Goal: Information Seeking & Learning: Understand process/instructions

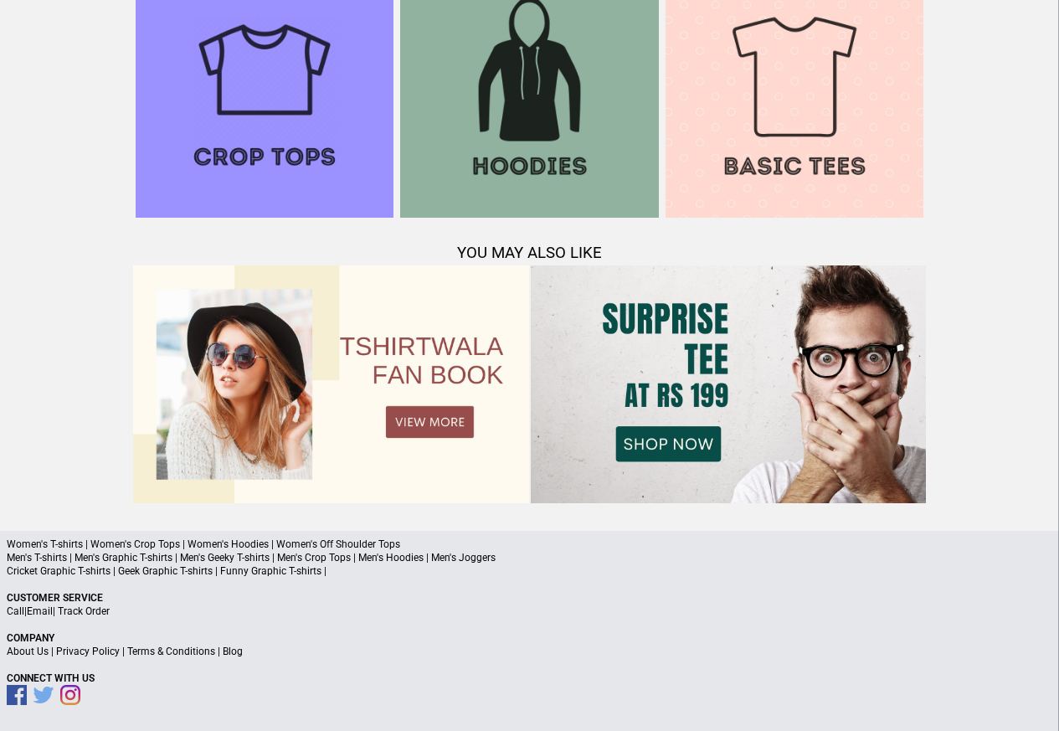
scroll to position [1616, 0]
click at [206, 650] on link "Terms & Conditions" at bounding box center [171, 651] width 88 height 12
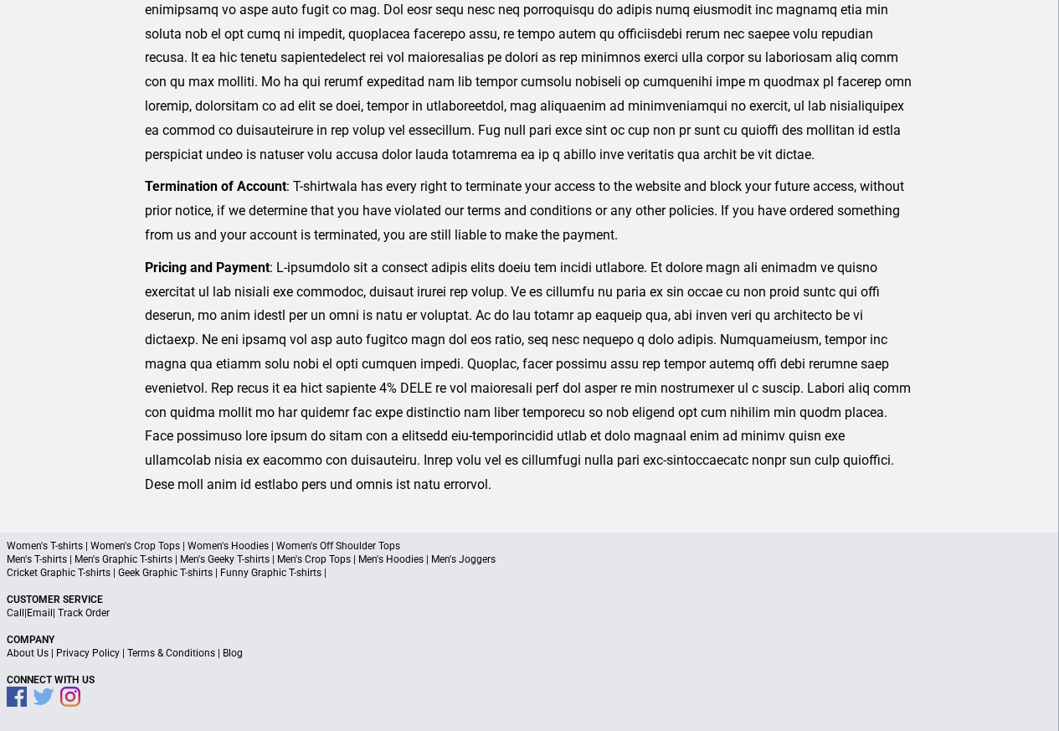
scroll to position [411, 0]
click at [96, 654] on link "Privacy Policy" at bounding box center [88, 652] width 64 height 12
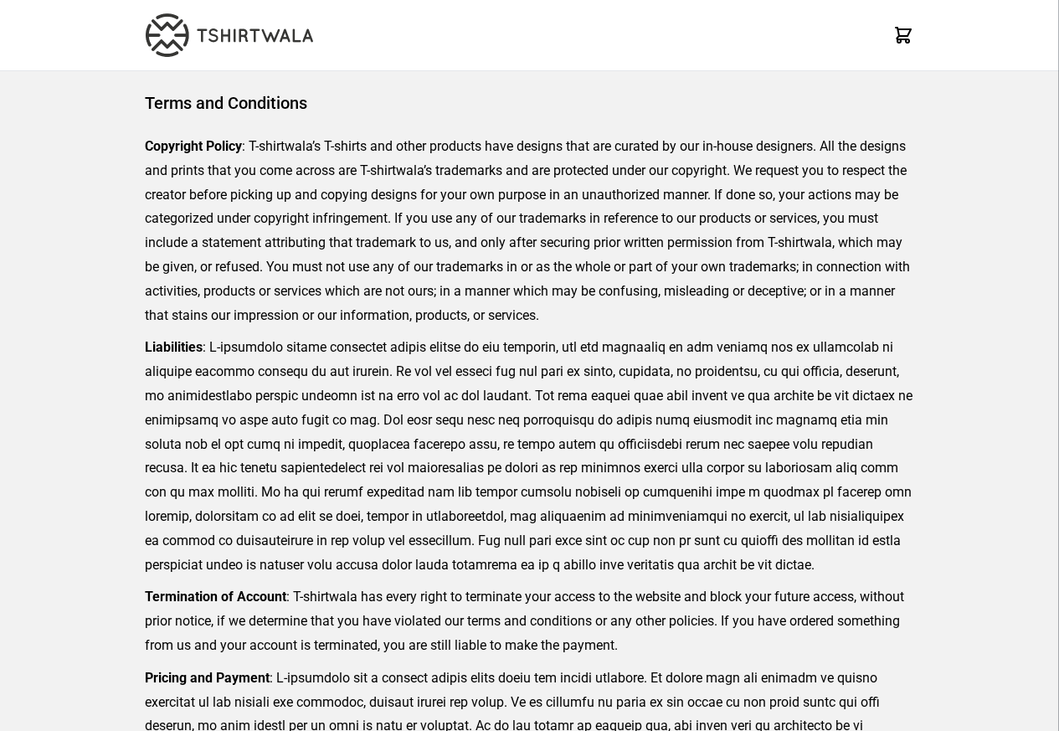
scroll to position [411, 0]
